Goal: Information Seeking & Learning: Find specific fact

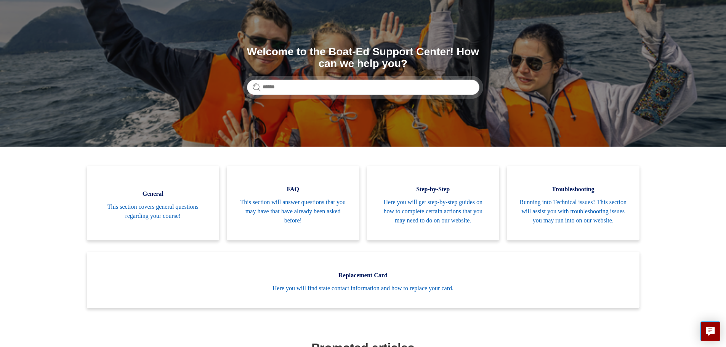
scroll to position [52, 0]
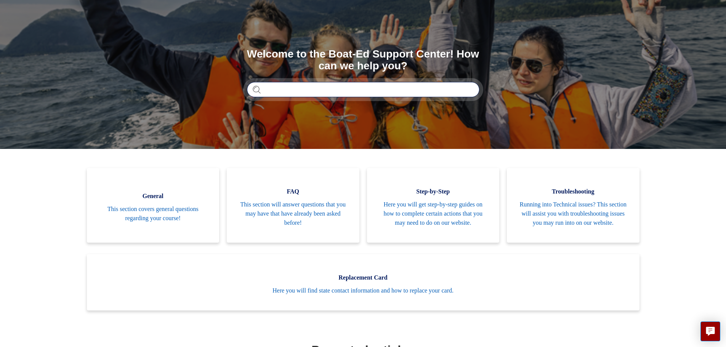
click at [413, 91] on input "Search" at bounding box center [363, 89] width 232 height 15
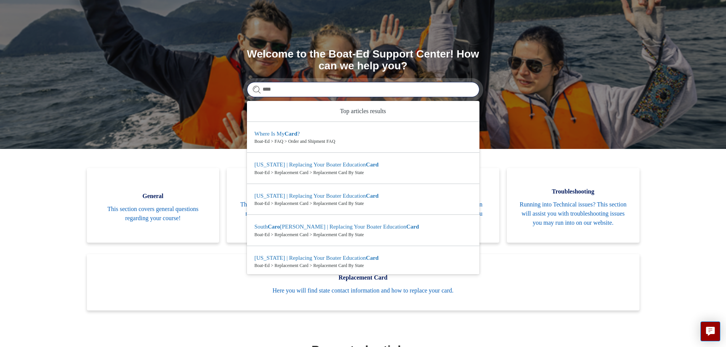
type input "****"
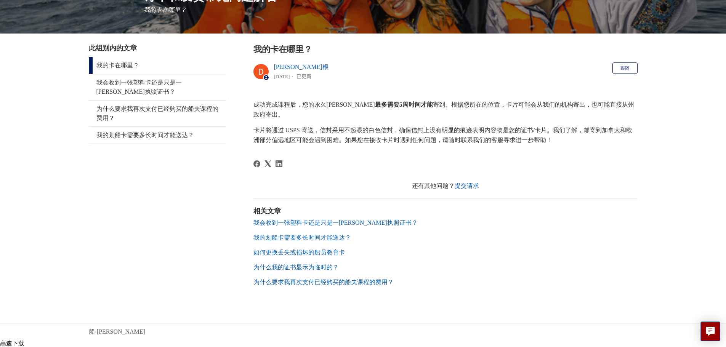
scroll to position [96, 0]
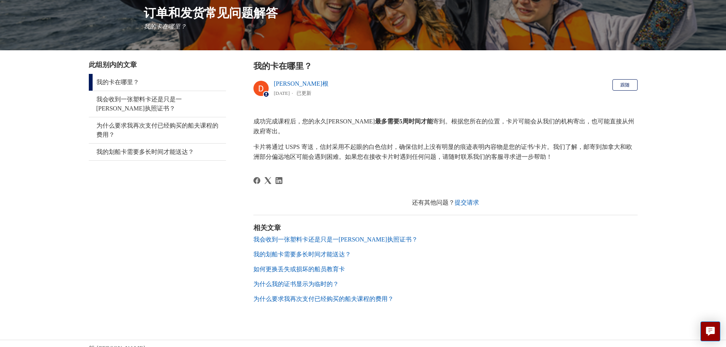
click at [356, 236] on font "我会收到一张塑料卡还是只是一[PERSON_NAME]执照证书？" at bounding box center [335, 239] width 164 height 6
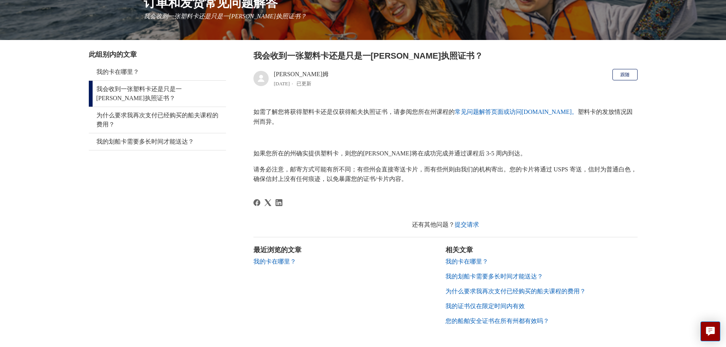
scroll to position [138, 0]
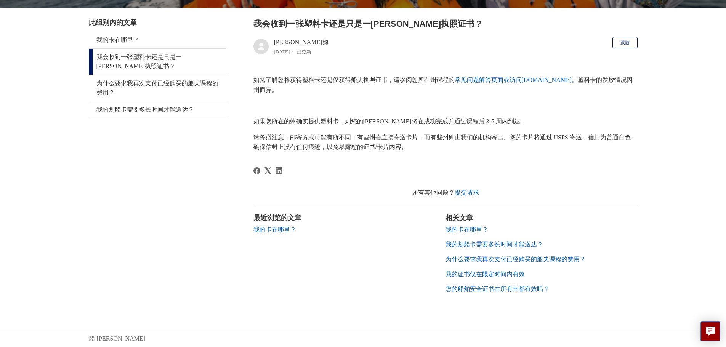
click at [458, 245] on font "我的划船卡需要多长时间才能送达？" at bounding box center [494, 244] width 98 height 6
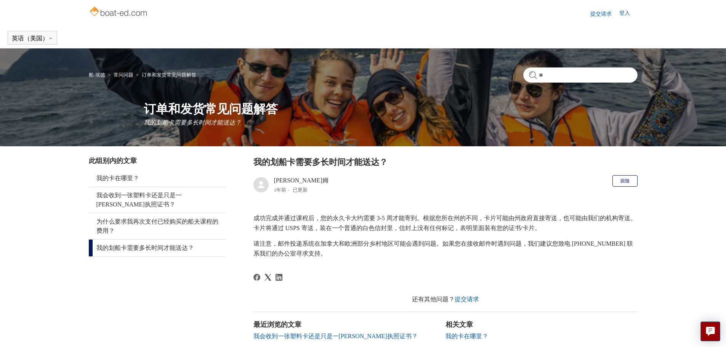
scroll to position [106, 0]
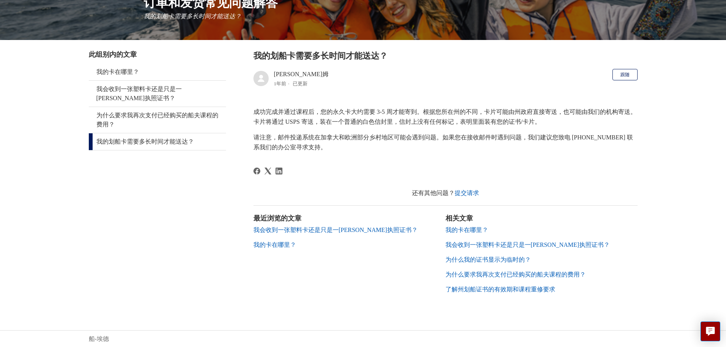
click at [512, 262] on font "为什么我的证书显示为临时的？" at bounding box center [487, 259] width 85 height 6
